Goal: Navigation & Orientation: Find specific page/section

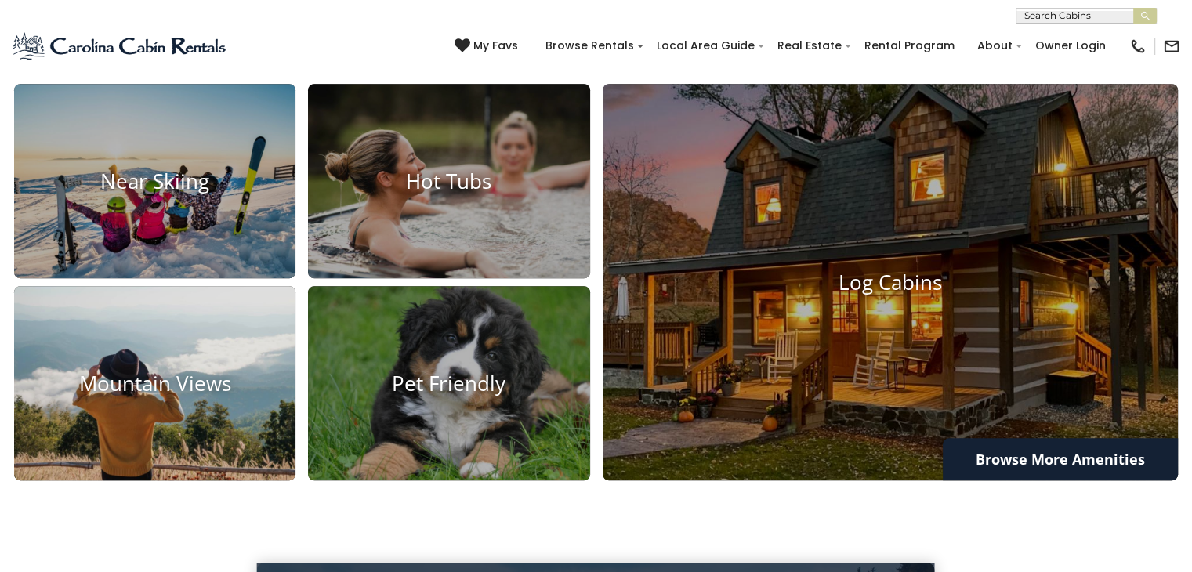
scroll to position [1097, 0]
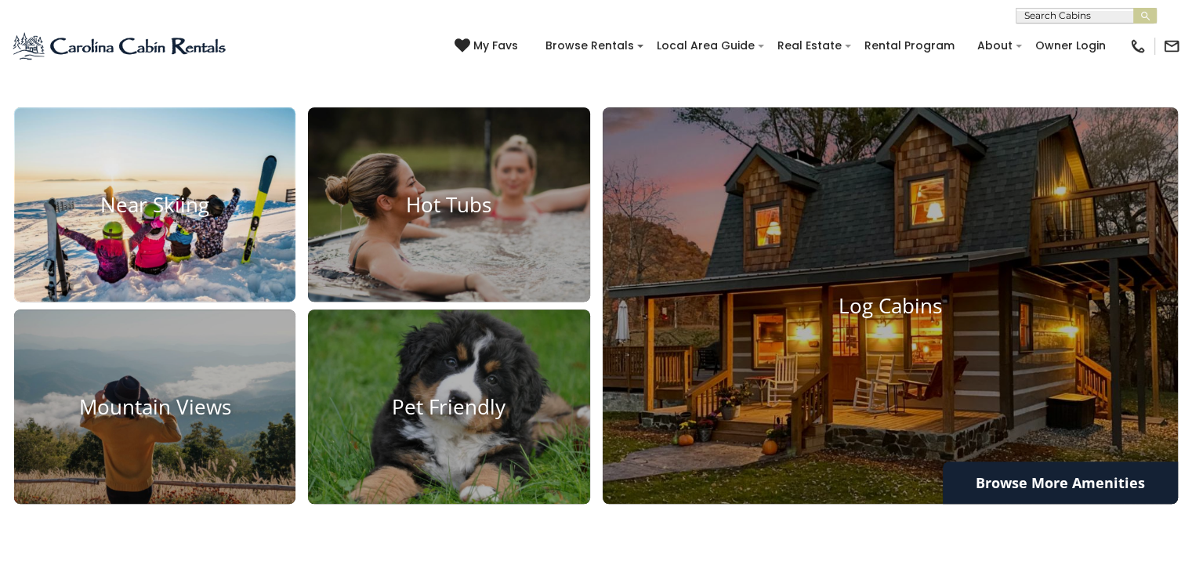
click at [175, 238] on img at bounding box center [154, 205] width 309 height 214
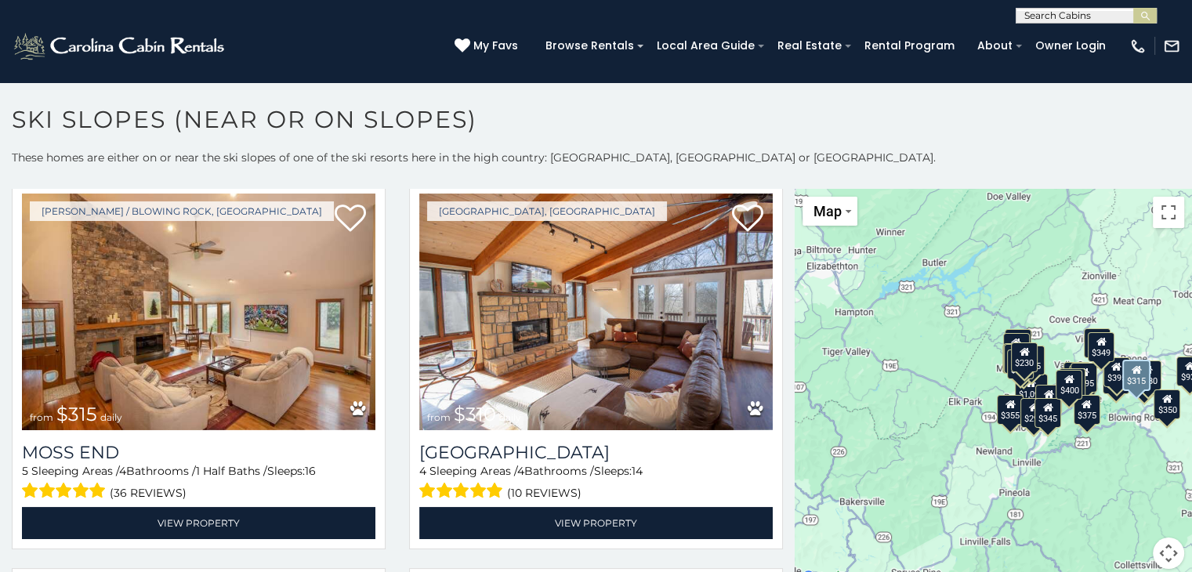
scroll to position [1410, 0]
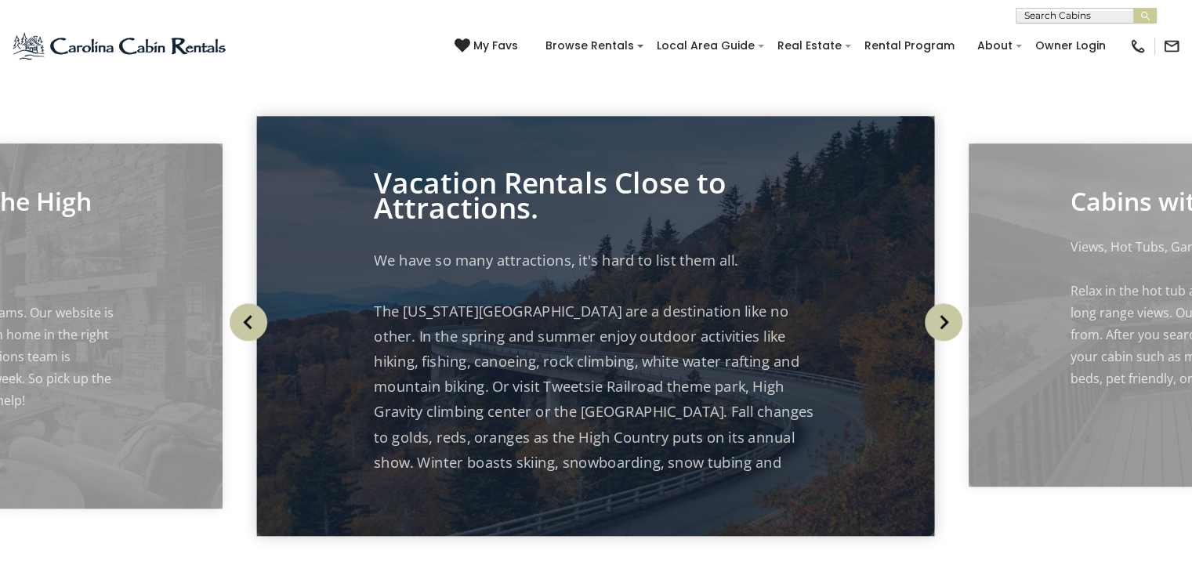
scroll to position [1019, 0]
